Goal: Task Accomplishment & Management: Use online tool/utility

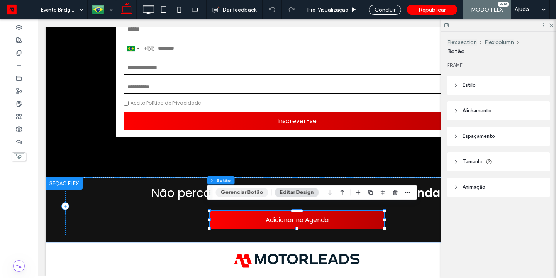
click at [255, 196] on button "Gerenciar Botão" at bounding box center [242, 192] width 53 height 9
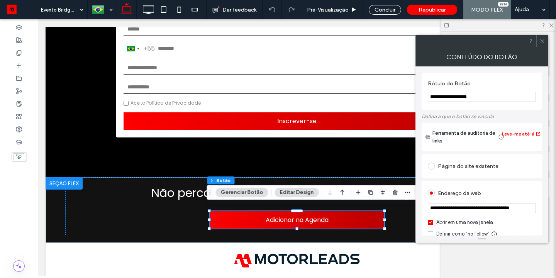
click at [481, 206] on input "**********" at bounding box center [482, 208] width 108 height 10
click at [540, 42] on icon at bounding box center [543, 41] width 6 height 6
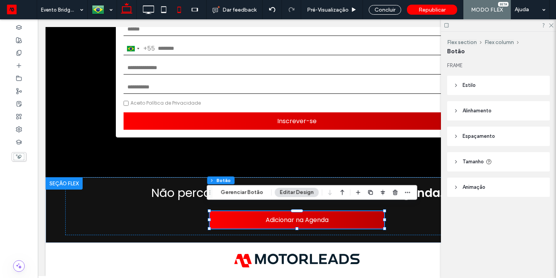
click at [184, 7] on icon at bounding box center [179, 9] width 15 height 15
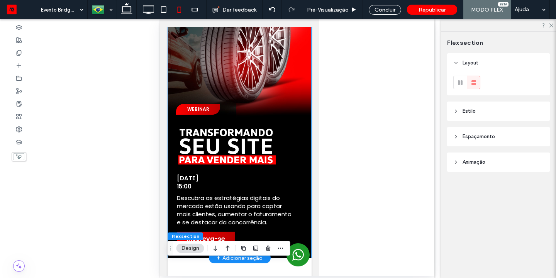
click at [250, 139] on img at bounding box center [243, 144] width 135 height 53
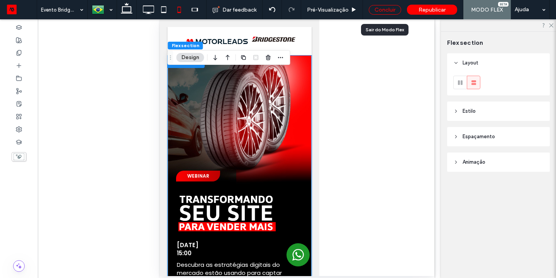
click at [386, 12] on div "Concluir" at bounding box center [385, 10] width 32 height 10
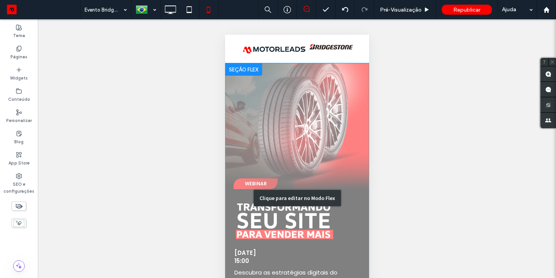
click at [263, 220] on div "Clique para editar no Modo Flex" at bounding box center [297, 197] width 144 height 269
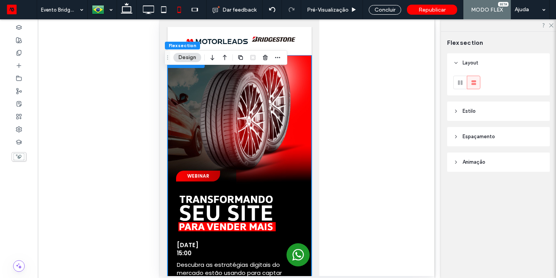
click at [240, 209] on img at bounding box center [243, 211] width 135 height 53
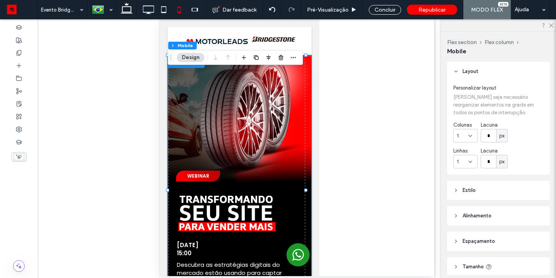
click at [221, 210] on img at bounding box center [243, 211] width 135 height 53
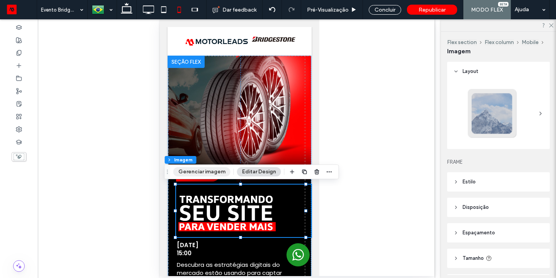
click at [209, 172] on button "Gerenciar imagem" at bounding box center [201, 171] width 57 height 9
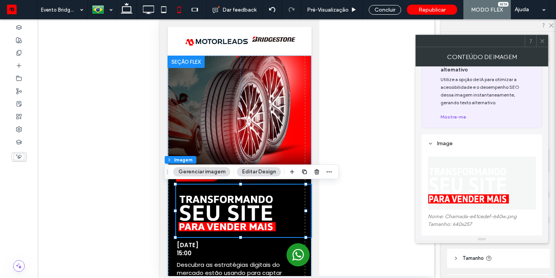
scroll to position [54, 0]
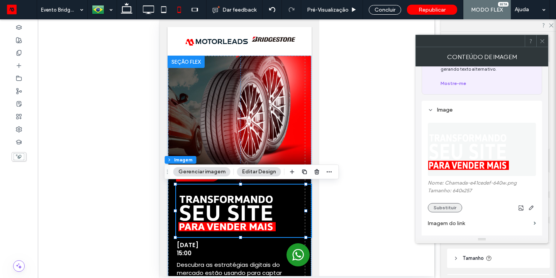
click at [453, 203] on button "Substituir" at bounding box center [445, 207] width 34 height 9
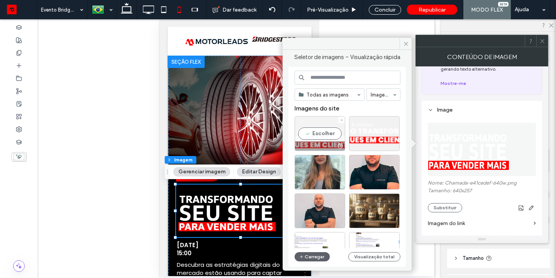
click at [326, 133] on div "Escolher" at bounding box center [320, 133] width 51 height 35
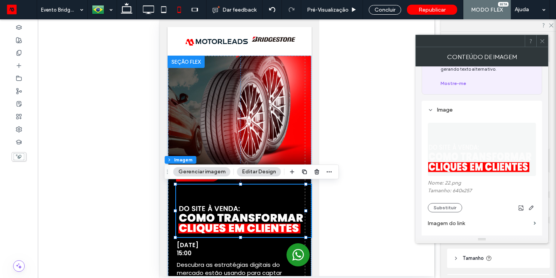
click at [540, 39] on icon at bounding box center [543, 41] width 6 height 6
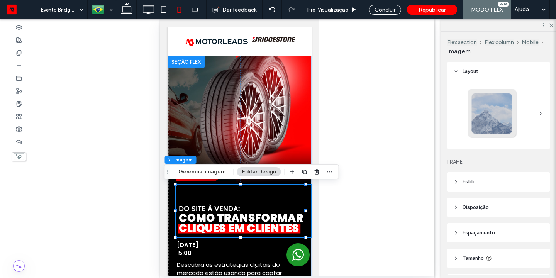
click at [366, 139] on div at bounding box center [297, 147] width 275 height 257
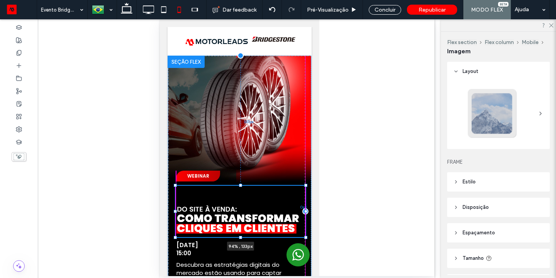
click at [176, 186] on div at bounding box center [175, 186] width 0 height 0
type input "***"
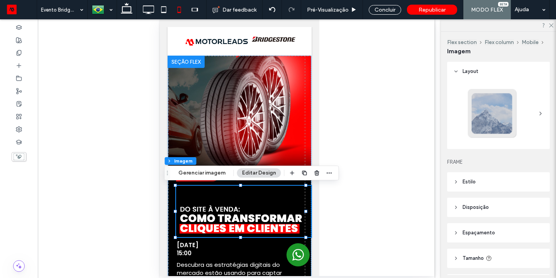
click at [342, 191] on div at bounding box center [297, 147] width 275 height 257
drag, startPoint x: 386, startPoint y: 12, endPoint x: 141, endPoint y: 10, distance: 244.6
click at [386, 12] on div "Concluir" at bounding box center [385, 10] width 32 height 10
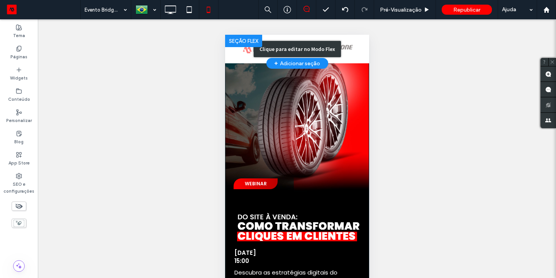
click at [344, 43] on div "Clique para editar no Modo Flex" at bounding box center [297, 49] width 144 height 29
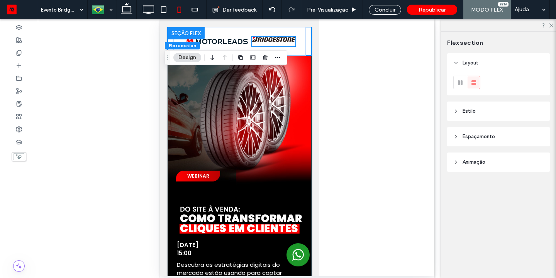
click at [280, 38] on img at bounding box center [273, 39] width 43 height 5
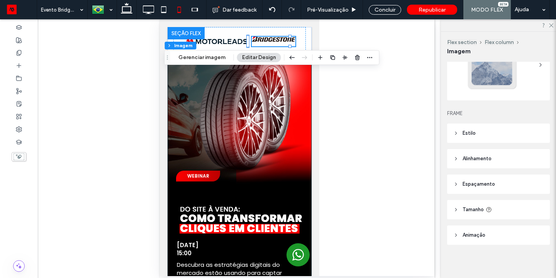
scroll to position [49, 0]
click at [455, 158] on icon at bounding box center [456, 157] width 5 height 5
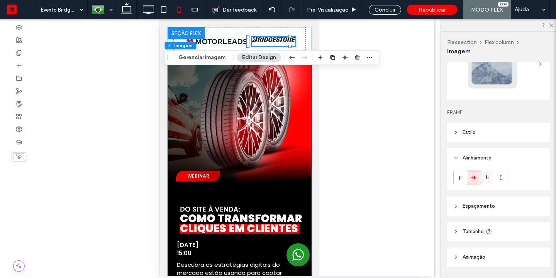
click at [487, 180] on use at bounding box center [486, 177] width 5 height 5
click at [476, 178] on icon at bounding box center [474, 178] width 6 height 6
click at [276, 42] on div at bounding box center [273, 42] width 43 height 10
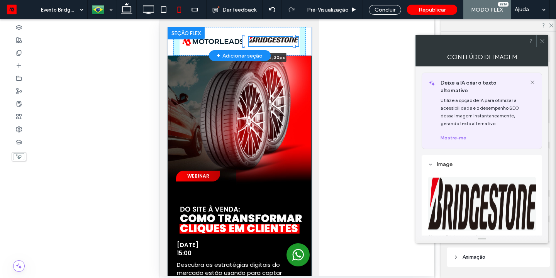
drag, startPoint x: 290, startPoint y: 45, endPoint x: 296, endPoint y: 45, distance: 6.6
click at [296, 45] on div "43% , 30px" at bounding box center [239, 41] width 144 height 29
type input "**"
type input "****"
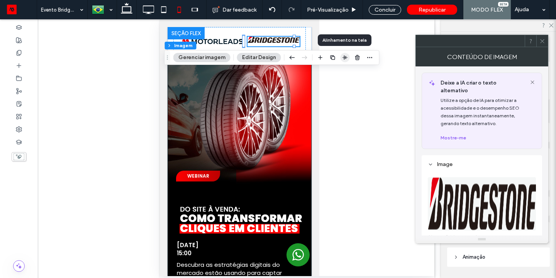
click at [346, 61] on span "button" at bounding box center [345, 57] width 9 height 9
click at [376, 110] on div at bounding box center [297, 147] width 275 height 257
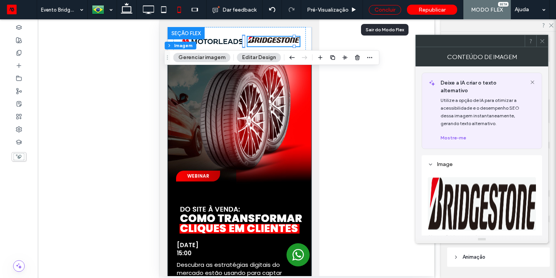
click at [386, 9] on div "Concluir" at bounding box center [385, 10] width 32 height 10
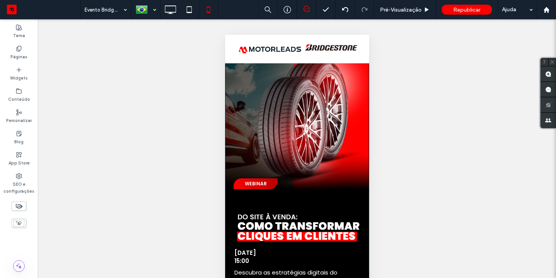
click at [411, 59] on div "Reexibir? Sim Reexibir? Sim Reexibir? Sim Reexibir? Sim Reexibir? Sim Reexibir?…" at bounding box center [297, 158] width 518 height 278
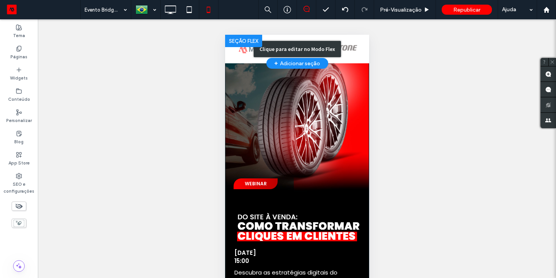
click at [348, 44] on div "Clique para editar no Modo Flex" at bounding box center [297, 49] width 144 height 29
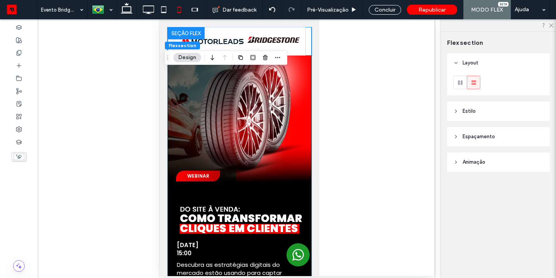
click at [468, 137] on span "Espaçamento" at bounding box center [479, 137] width 32 height 8
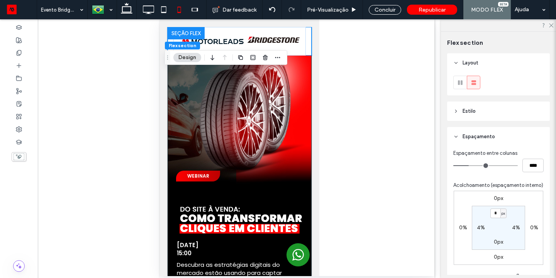
type input "**"
type input "****"
type input "**"
type input "****"
type input "**"
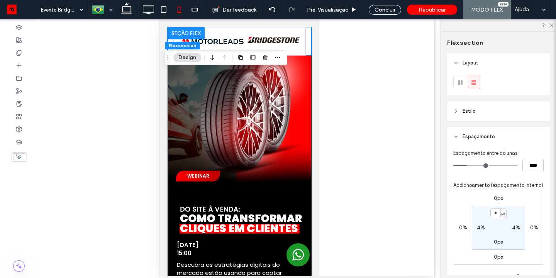
click at [468, 165] on input "range" at bounding box center [486, 165] width 65 height 1
click at [413, 134] on div at bounding box center [297, 147] width 275 height 257
click at [392, 4] on div "Concluir" at bounding box center [385, 9] width 44 height 19
click at [391, 8] on div "Concluir" at bounding box center [385, 10] width 32 height 10
